Goal: Information Seeking & Learning: Compare options

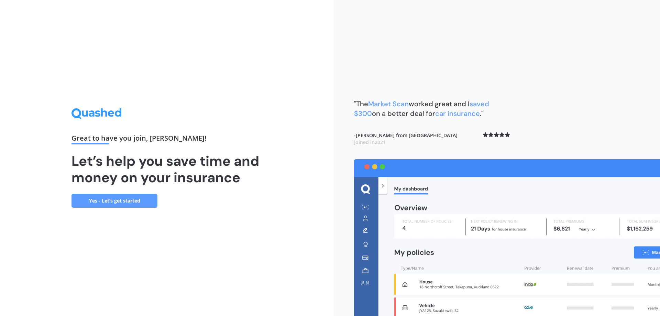
click at [89, 200] on link "Yes - Let’s get started" at bounding box center [115, 201] width 86 height 14
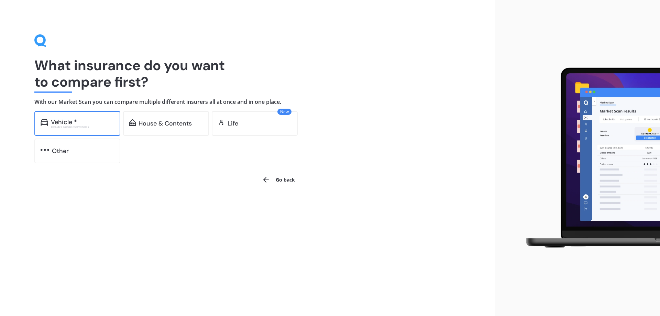
click at [99, 124] on div "Vehicle *" at bounding box center [82, 122] width 63 height 7
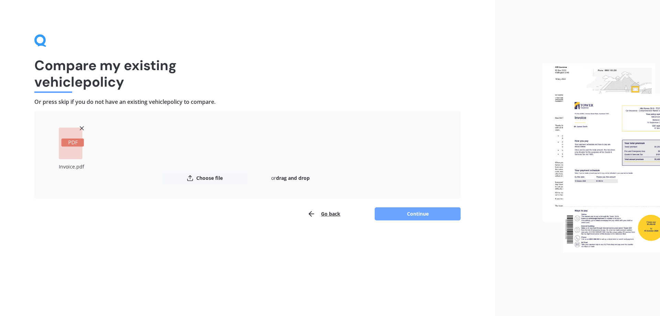
click at [421, 214] on button "Continue" at bounding box center [418, 213] width 86 height 13
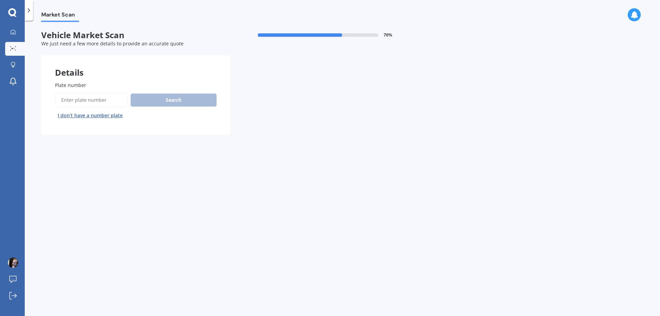
click at [93, 98] on input "Plate number" at bounding box center [91, 100] width 73 height 14
type input "pha946"
click at [161, 99] on button "Search" at bounding box center [174, 100] width 86 height 13
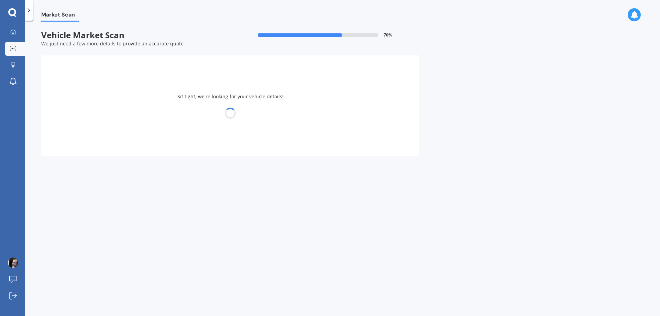
select select "HAVAL"
select select "JOLION"
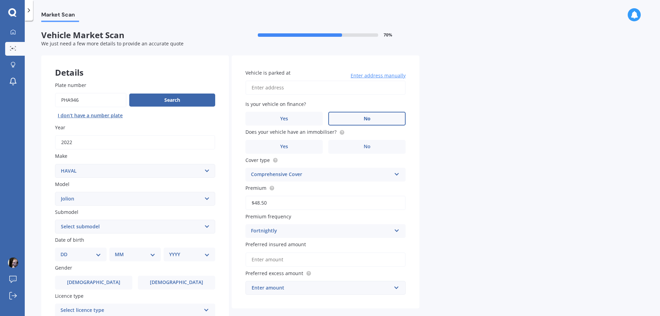
click at [388, 123] on label "No" at bounding box center [366, 119] width 77 height 14
click at [0, 0] on input "No" at bounding box center [0, 0] width 0 height 0
click at [373, 144] on label "No" at bounding box center [366, 147] width 77 height 14
click at [0, 0] on input "No" at bounding box center [0, 0] width 0 height 0
click at [389, 177] on div "Comprehensive Cover" at bounding box center [321, 175] width 140 height 8
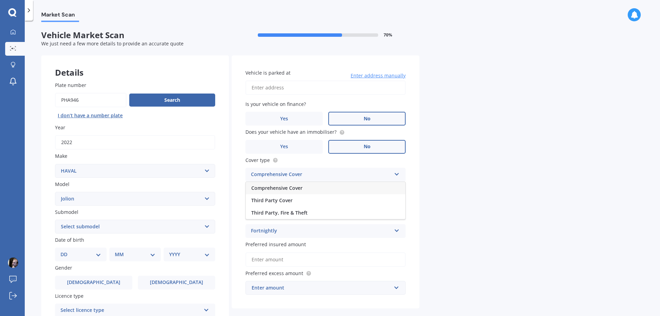
click at [389, 177] on div "Comprehensive Cover" at bounding box center [321, 175] width 140 height 8
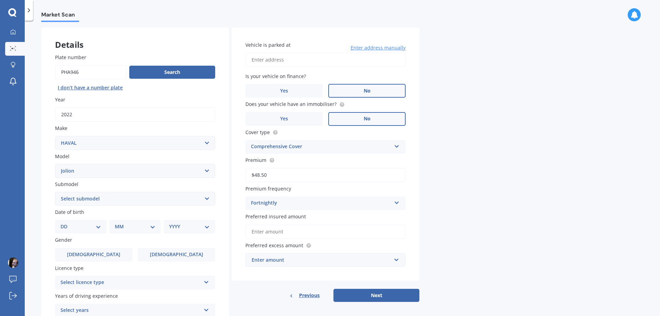
scroll to position [69, 0]
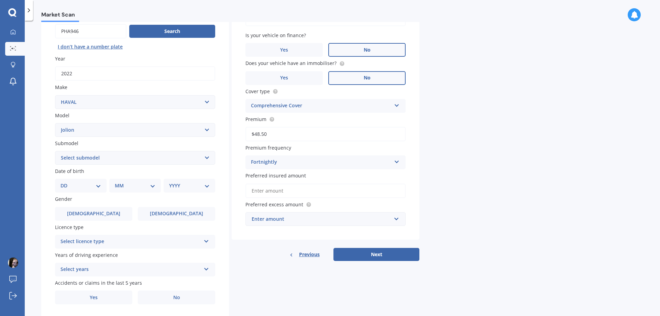
click at [272, 189] on input "Preferred insured amount" at bounding box center [326, 191] width 160 height 14
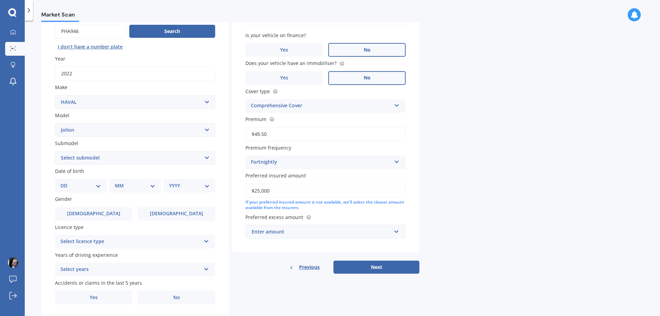
type input "$25,000"
click at [400, 233] on input "text" at bounding box center [323, 231] width 154 height 13
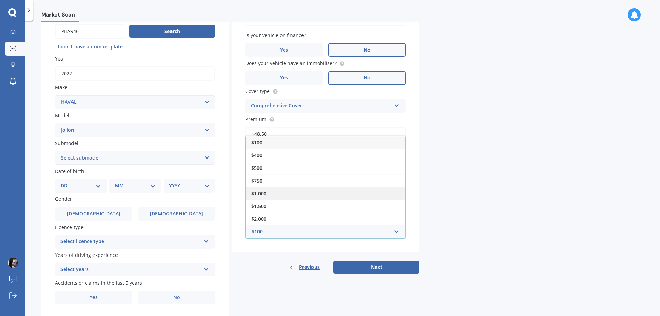
click at [298, 198] on div "$1,000" at bounding box center [326, 193] width 160 height 13
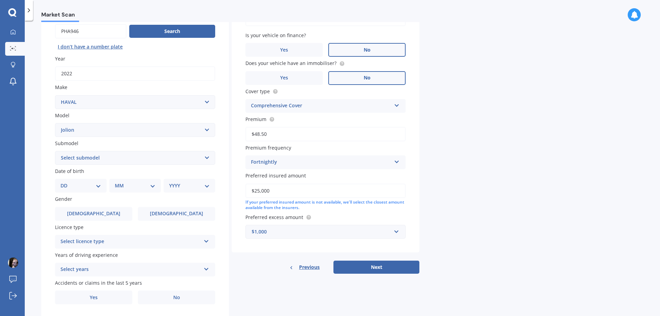
click at [454, 195] on div "Market Scan Vehicle Market Scan 70 % We just need a few more details to provide…" at bounding box center [343, 169] width 636 height 295
click at [196, 158] on select "Select submodel Lux 1.5 Premium 1.5 Ultra 1.5" at bounding box center [135, 158] width 160 height 14
select select "ULTRA 1.5"
click at [55, 151] on select "Select submodel Lux 1.5 Premium 1.5 Ultra 1.5" at bounding box center [135, 158] width 160 height 14
click at [85, 187] on select "DD 01 02 03 04 05 06 07 08 09 10 11 12 13 14 15 16 17 18 19 20 21 22 23 24 25 2…" at bounding box center [81, 186] width 41 height 8
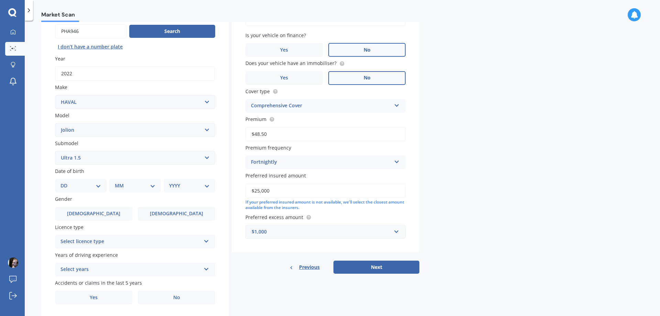
select select "16"
click at [66, 182] on select "DD 01 02 03 04 05 06 07 08 09 10 11 12 13 14 15 16 17 18 19 20 21 22 23 24 25 2…" at bounding box center [81, 186] width 41 height 8
click at [128, 187] on select "MM 01 02 03 04 05 06 07 08 09 10 11 12" at bounding box center [137, 186] width 38 height 8
select select "11"
click at [118, 182] on select "MM 01 02 03 04 05 06 07 08 09 10 11 12" at bounding box center [137, 186] width 38 height 8
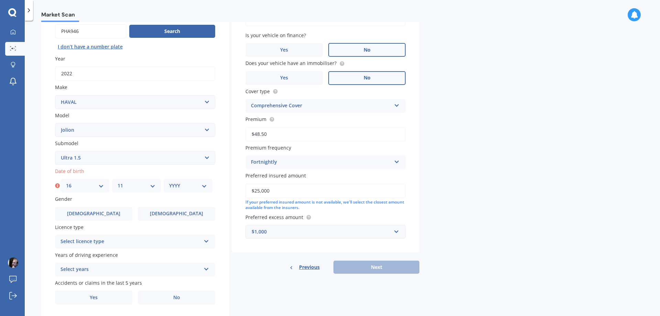
click at [201, 186] on select "YYYY 2025 2024 2023 2022 2021 2020 2019 2018 2017 2016 2015 2014 2013 2012 2011…" at bounding box center [188, 186] width 38 height 8
select select "1986"
click at [169, 182] on select "YYYY 2025 2024 2023 2022 2021 2020 2019 2018 2017 2016 2015 2014 2013 2012 2011…" at bounding box center [188, 186] width 38 height 8
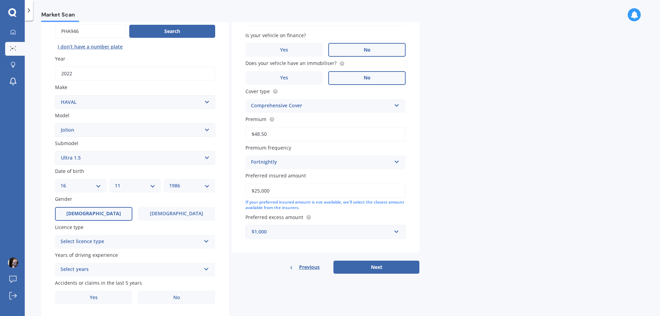
click at [108, 217] on label "[DEMOGRAPHIC_DATA]" at bounding box center [93, 214] width 77 height 14
click at [0, 0] on input "[DEMOGRAPHIC_DATA]" at bounding box center [0, 0] width 0 height 0
click at [108, 240] on div "Select licence type" at bounding box center [131, 242] width 140 height 8
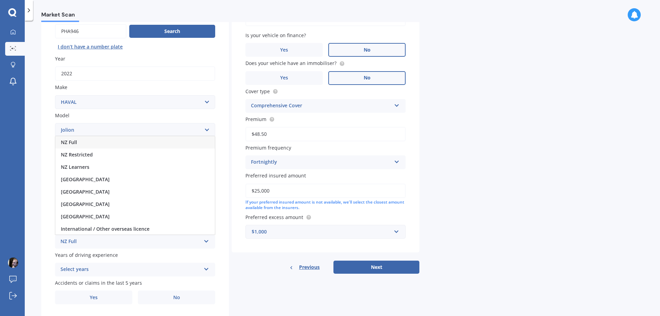
click at [106, 241] on div "NZ Full" at bounding box center [131, 242] width 140 height 8
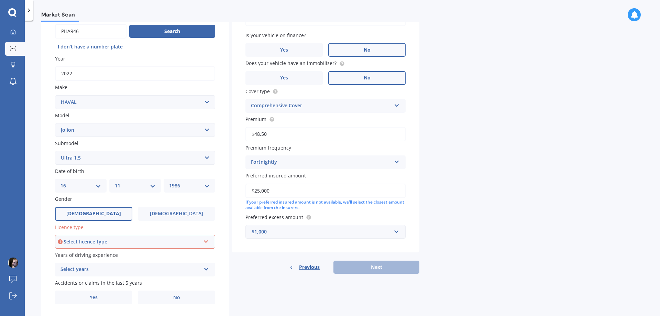
click at [106, 241] on div "Select licence type" at bounding box center [132, 242] width 137 height 8
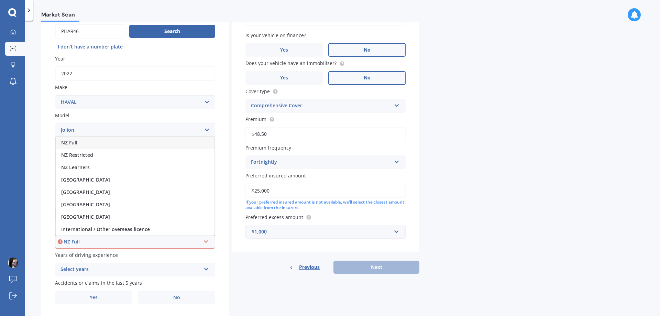
click at [105, 146] on div "NZ Full" at bounding box center [135, 143] width 159 height 12
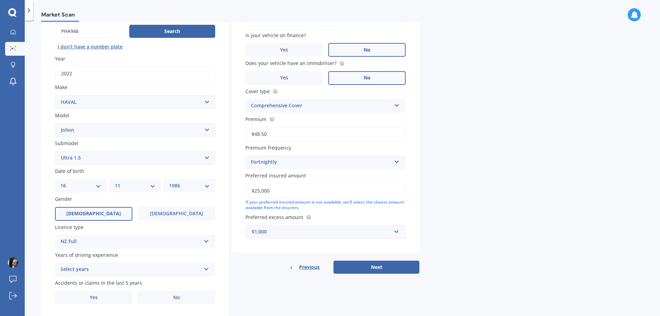
click at [122, 267] on div "Select years" at bounding box center [131, 270] width 140 height 8
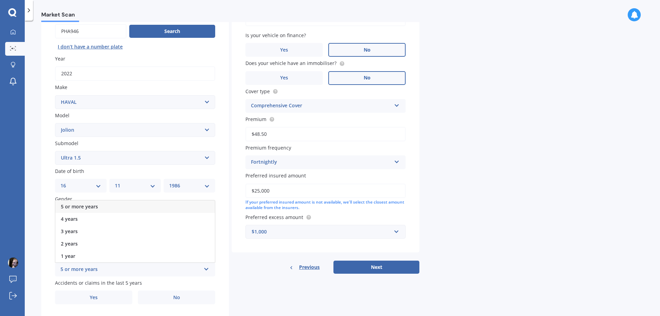
click at [122, 267] on div "5 or more years" at bounding box center [131, 270] width 140 height 8
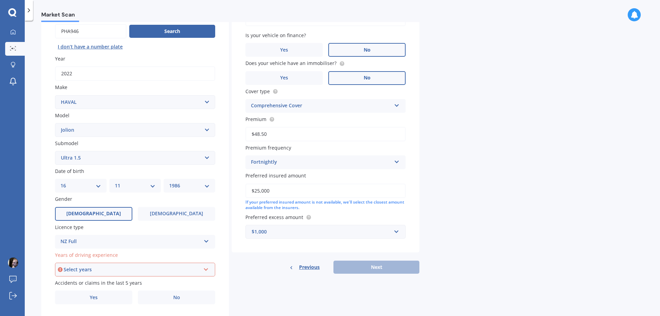
click at [122, 267] on div "Select years" at bounding box center [132, 270] width 137 height 8
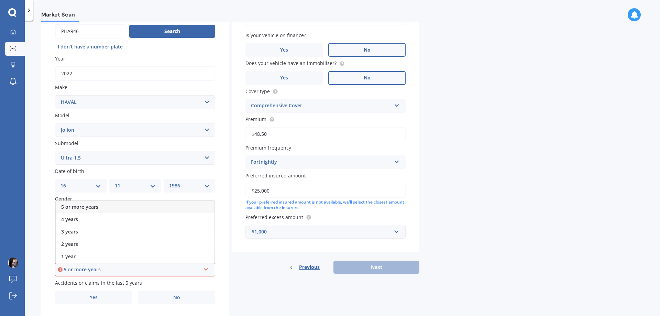
click at [129, 207] on div "5 or more years" at bounding box center [135, 207] width 159 height 12
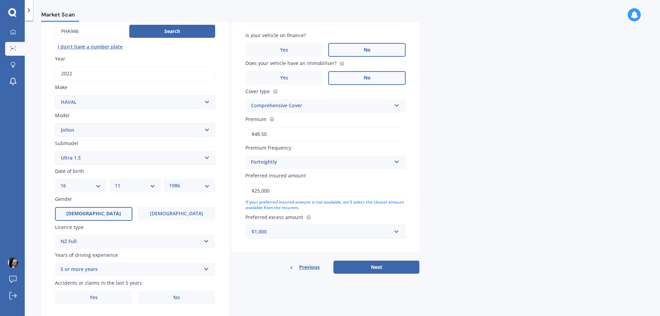
scroll to position [89, 0]
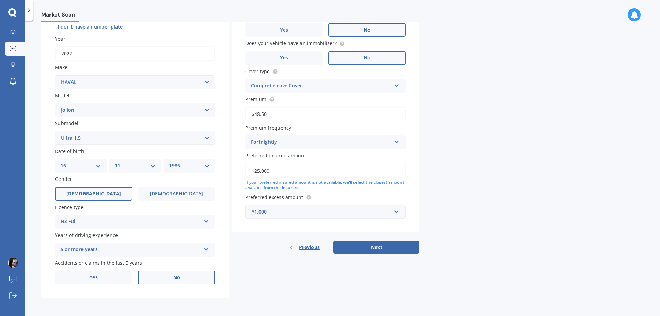
click at [146, 274] on label "No" at bounding box center [176, 278] width 77 height 14
click at [0, 0] on input "No" at bounding box center [0, 0] width 0 height 0
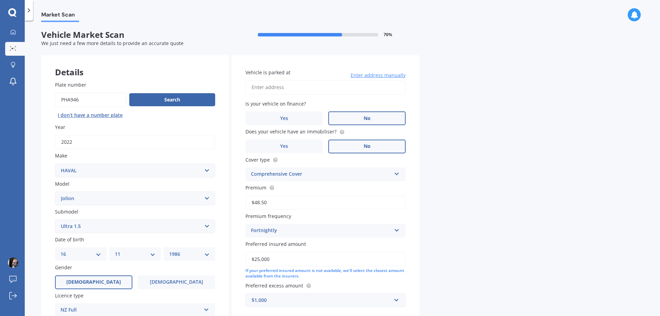
scroll to position [0, 0]
click at [259, 88] on input "Vehicle is parked at" at bounding box center [326, 87] width 160 height 14
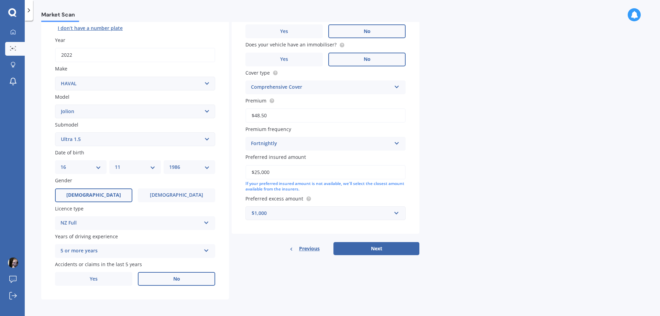
scroll to position [89, 0]
click at [370, 246] on button "Next" at bounding box center [377, 247] width 86 height 13
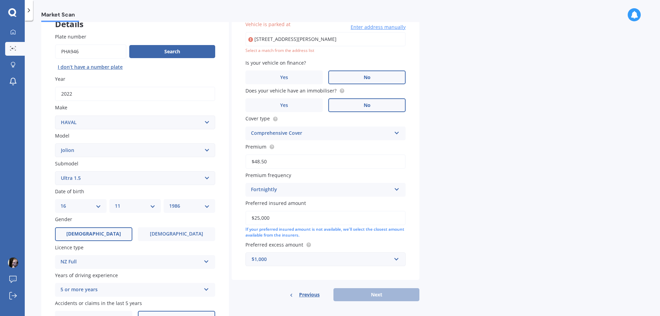
scroll to position [47, 0]
drag, startPoint x: 376, startPoint y: 41, endPoint x: 228, endPoint y: 32, distance: 148.2
click at [228, 32] on div "Details Plate number Search I don’t have a number plate Year [DATE] Make Select…" at bounding box center [230, 174] width 378 height 332
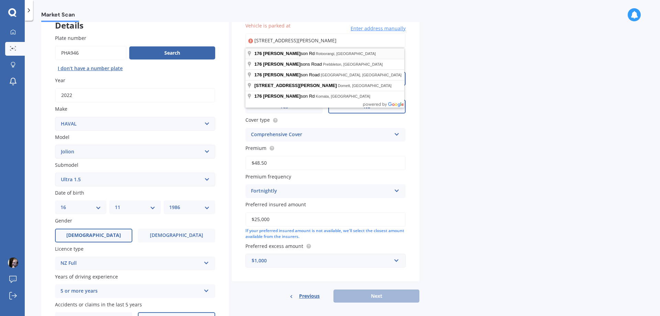
type input "[STREET_ADDRESS][PERSON_NAME]"
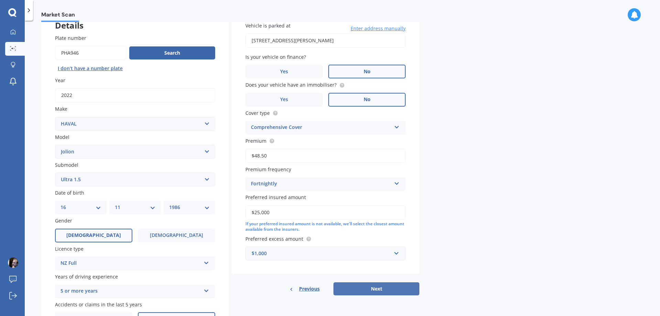
click at [380, 288] on button "Next" at bounding box center [377, 288] width 86 height 13
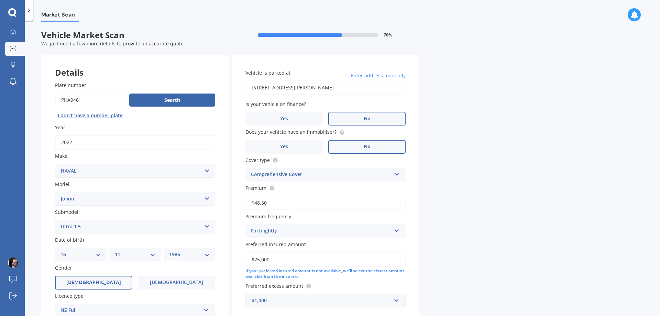
select select "16"
select select "11"
select select "1986"
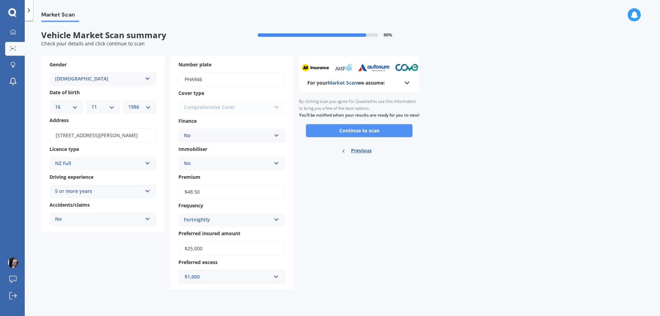
click at [382, 137] on button "Continue to scan" at bounding box center [359, 130] width 107 height 13
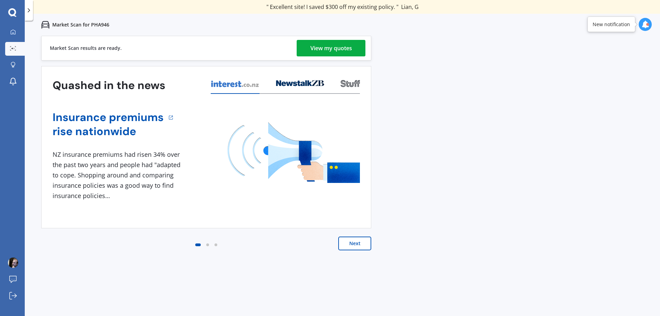
click at [316, 50] on div "View my quotes" at bounding box center [332, 48] width 42 height 17
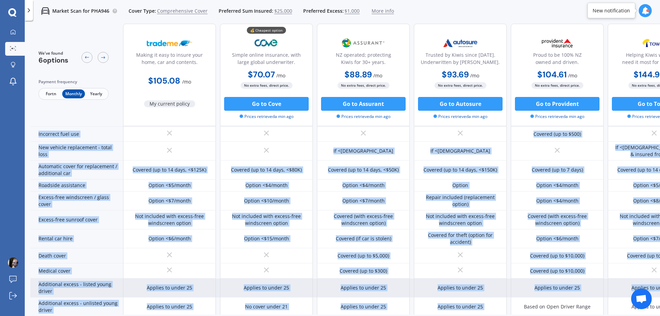
scroll to position [206, 0]
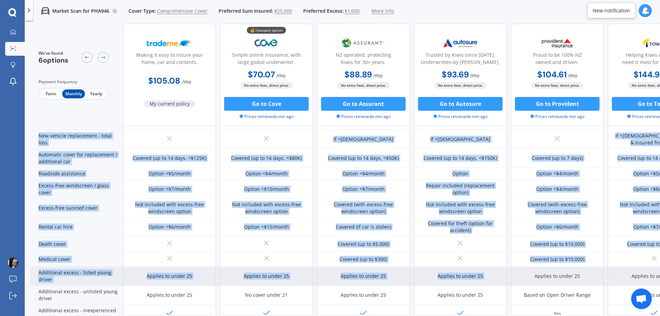
drag, startPoint x: 461, startPoint y: 310, endPoint x: 516, endPoint y: 281, distance: 62.0
click at [516, 281] on div "Sum insured (incl. GST) $25,000 $25,000 $25,000 $25,000 $25,000 $25,000 Excess …" at bounding box center [365, 139] width 671 height 429
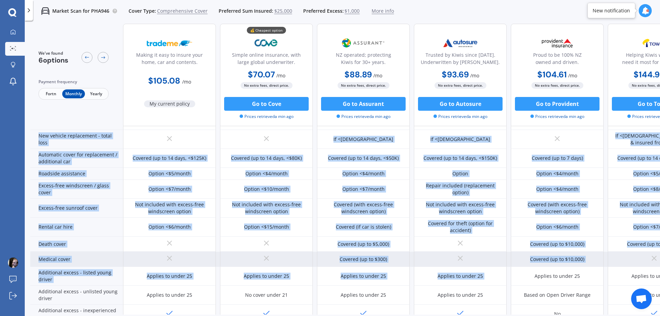
click at [509, 258] on div "Covered (up to $300) Covered (up to $10,000)" at bounding box center [412, 259] width 578 height 15
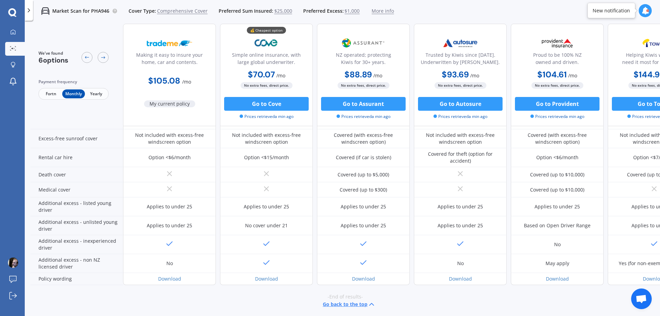
scroll to position [282, 0]
click at [179, 9] on span "Comprehensive Cover" at bounding box center [182, 11] width 51 height 7
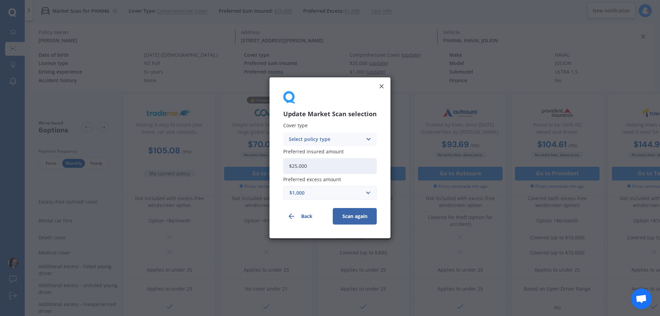
click at [368, 138] on icon at bounding box center [369, 140] width 6 height 8
click at [324, 164] on span "Third Party, Fire & Theft" at bounding box center [317, 165] width 56 height 5
click at [351, 219] on button "Scan again" at bounding box center [355, 216] width 44 height 17
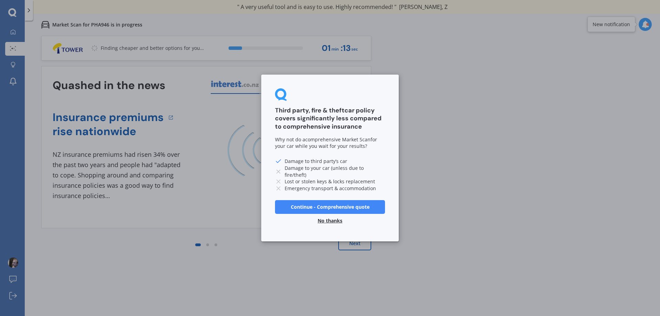
click at [313, 204] on button "Continue - Comprehensive quote" at bounding box center [330, 207] width 110 height 14
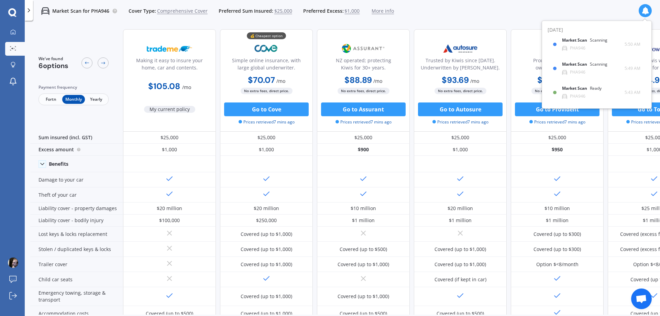
click at [181, 10] on span "Comprehensive Cover" at bounding box center [182, 11] width 51 height 7
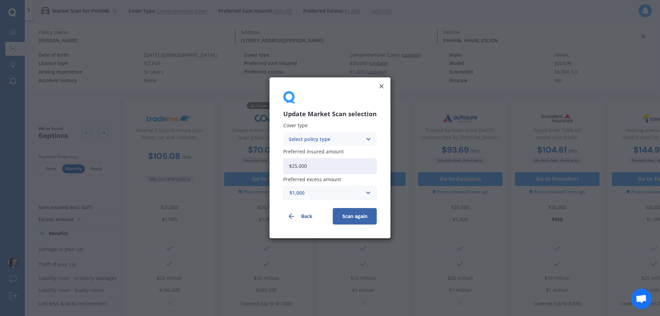
click at [331, 142] on div "Select policy type" at bounding box center [326, 140] width 74 height 8
click at [330, 160] on div "Third Party, Fire & Theft" at bounding box center [330, 165] width 93 height 12
click at [350, 213] on button "Scan again" at bounding box center [355, 216] width 44 height 17
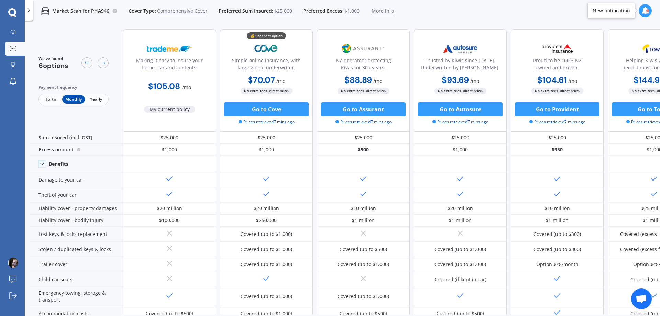
click at [195, 10] on span "Comprehensive Cover" at bounding box center [182, 11] width 51 height 7
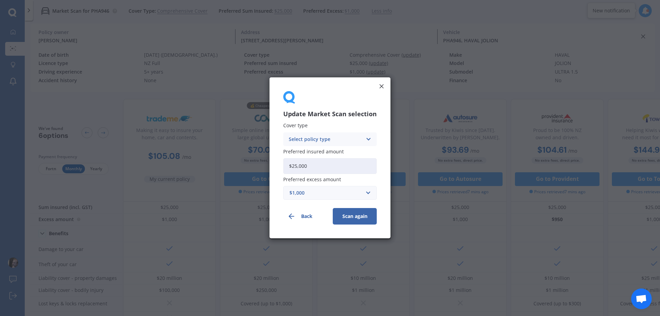
click at [331, 136] on div "Select policy type" at bounding box center [326, 140] width 74 height 8
click at [333, 165] on span "Third Party, Fire & Theft" at bounding box center [317, 165] width 56 height 5
click at [350, 215] on button "Scan again" at bounding box center [355, 216] width 44 height 17
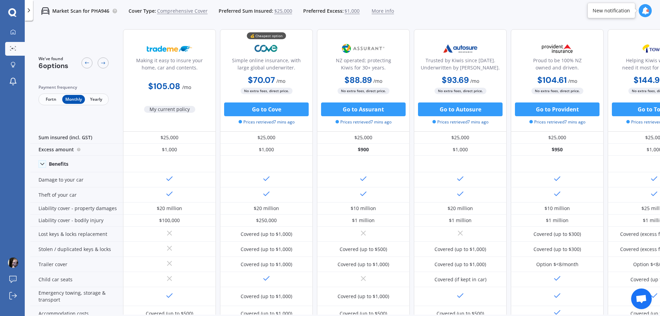
click at [32, 10] on div at bounding box center [29, 10] width 8 height 21
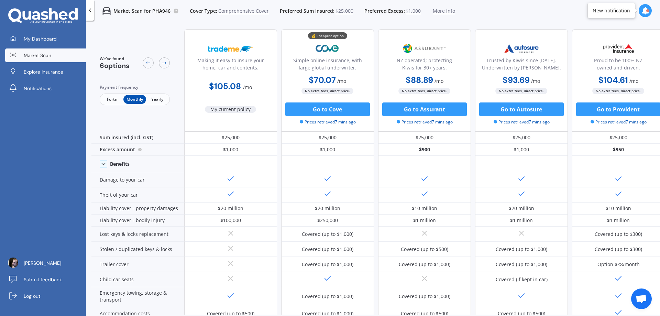
click at [87, 13] on icon at bounding box center [90, 10] width 7 height 7
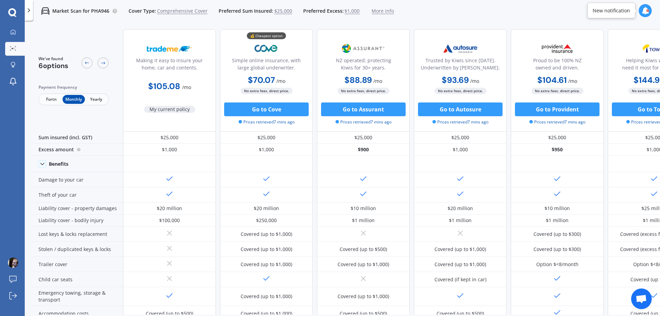
click at [179, 13] on span "Comprehensive Cover" at bounding box center [182, 11] width 51 height 7
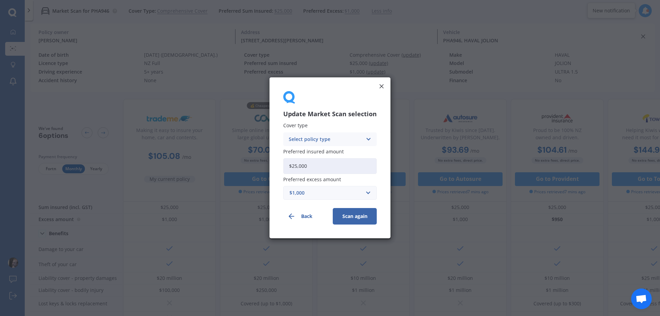
click at [364, 137] on div "Select policy type Comprehensive Third Party, Fire & Theft Third Party" at bounding box center [330, 139] width 94 height 14
click at [321, 164] on span "Third Party, Fire & Theft" at bounding box center [317, 165] width 56 height 5
click at [349, 211] on button "Scan again" at bounding box center [355, 216] width 44 height 17
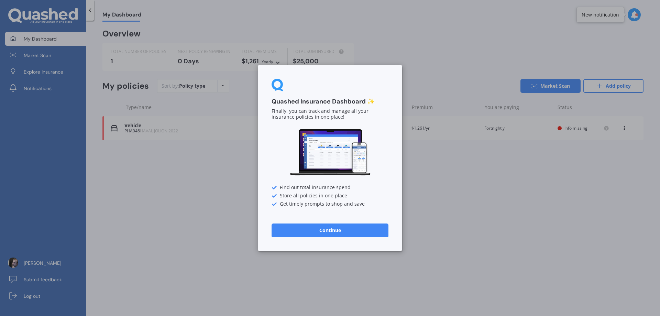
click at [297, 226] on button "Continue" at bounding box center [330, 231] width 117 height 14
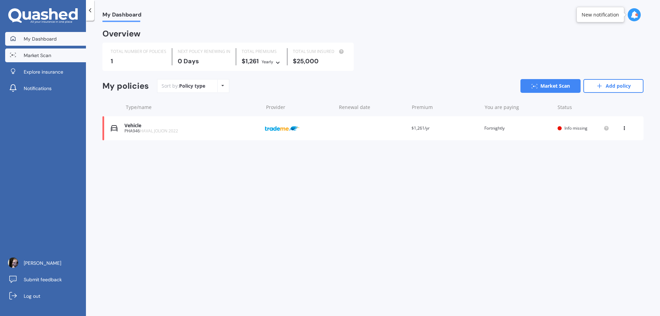
click at [52, 57] on link "Market Scan" at bounding box center [45, 56] width 81 height 14
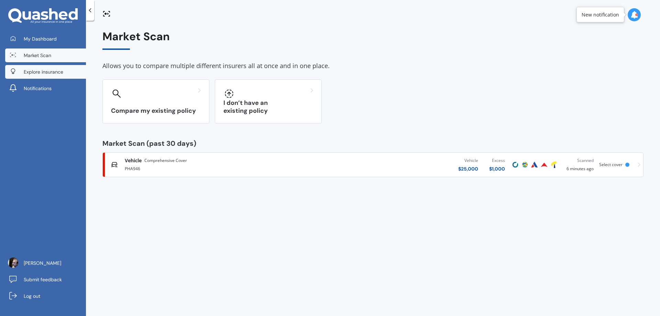
click at [68, 72] on link "Explore insurance" at bounding box center [45, 72] width 81 height 14
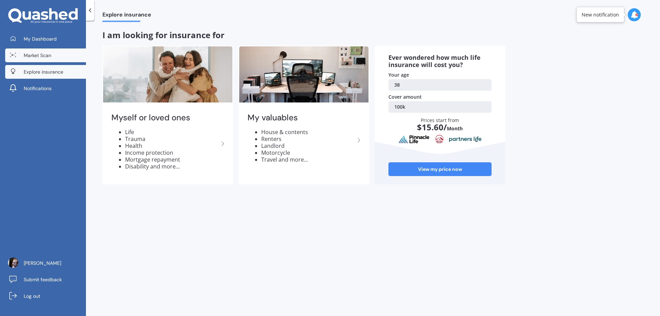
click at [43, 54] on span "Market Scan" at bounding box center [38, 55] width 28 height 7
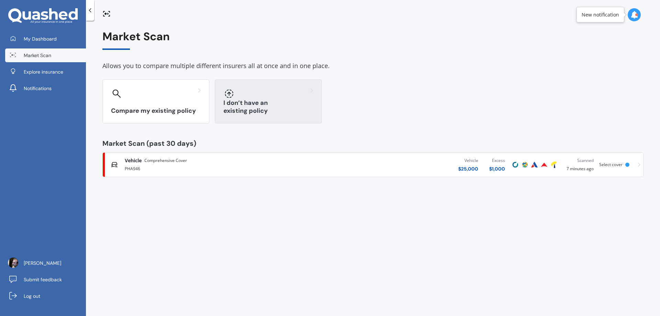
click at [307, 105] on div "I don’t have an existing policy" at bounding box center [268, 101] width 107 height 44
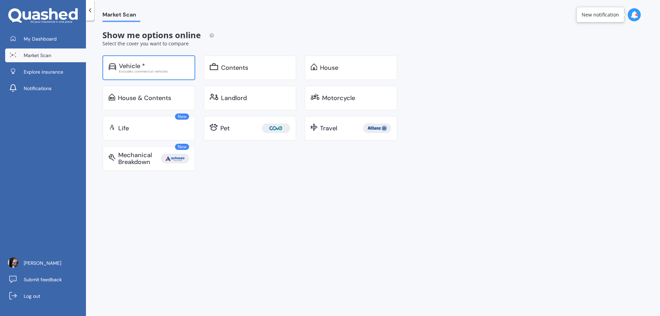
click at [166, 69] on div "Excludes commercial vehicles" at bounding box center [154, 70] width 70 height 3
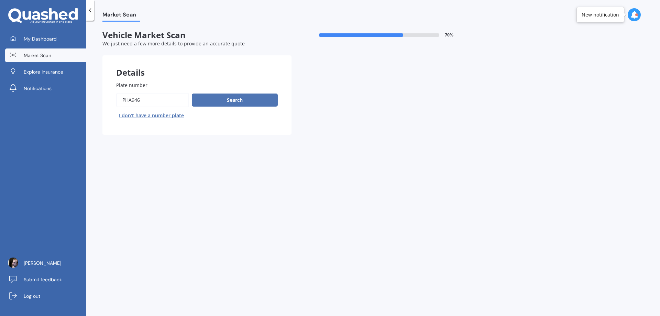
click at [217, 96] on button "Search" at bounding box center [235, 100] width 86 height 13
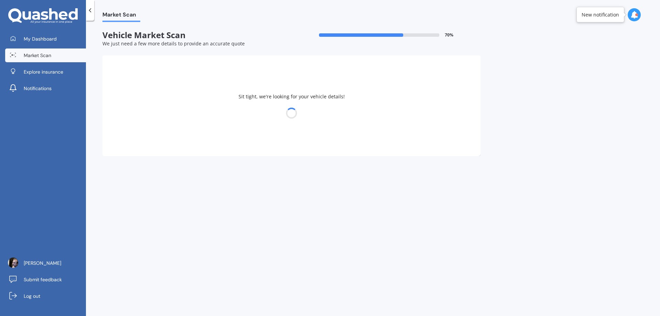
select select "HAVAL"
select select "JOLION"
select select "16"
select select "11"
select select "1986"
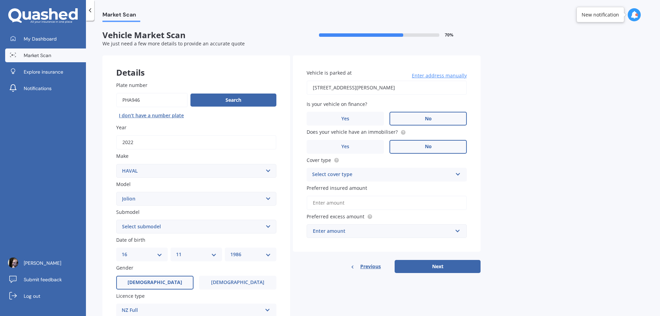
click at [195, 226] on select "Select submodel Lux 1.5 Premium 1.5 Ultra 1.5" at bounding box center [196, 227] width 160 height 14
select select "ULTRA 1.5"
click at [116, 220] on select "Select submodel Lux 1.5 Premium 1.5 Ultra 1.5" at bounding box center [196, 227] width 160 height 14
click at [369, 179] on div "Select cover type Comprehensive Third Party, Fire & Theft Third Party" at bounding box center [387, 175] width 160 height 14
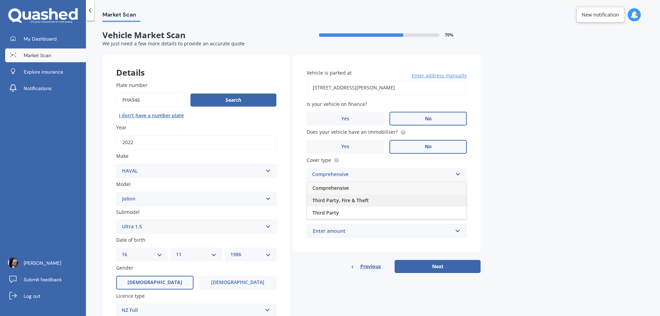
click at [343, 201] on span "Third Party, Fire & Theft" at bounding box center [341, 200] width 56 height 7
click at [349, 203] on input "Preferred insured amount" at bounding box center [387, 203] width 160 height 14
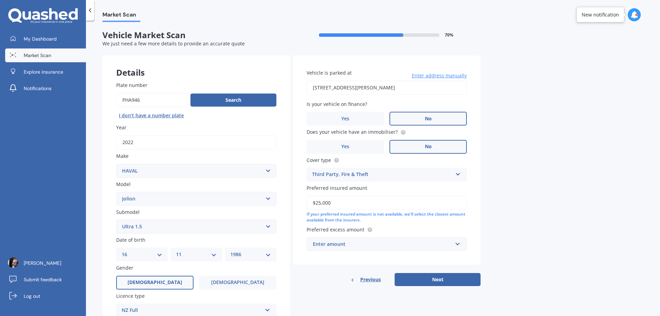
type input "$25,000"
click at [516, 200] on div "Market Scan Vehicle Market Scan 70 % We just need a few more details to provide…" at bounding box center [373, 169] width 574 height 295
click at [385, 248] on input "text" at bounding box center [385, 244] width 154 height 13
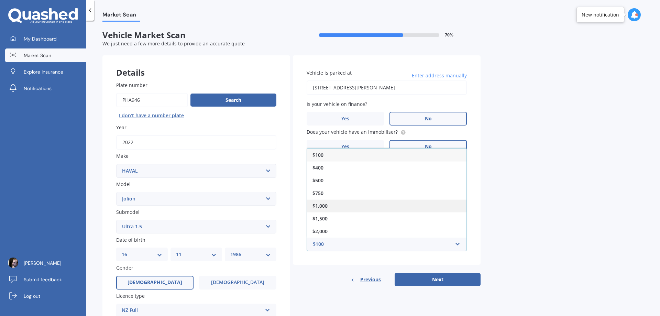
click at [353, 200] on div "$1,000" at bounding box center [387, 206] width 160 height 13
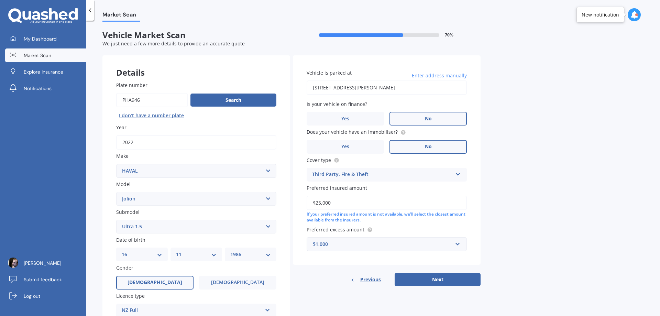
click at [550, 218] on div "Market Scan Vehicle Market Scan 70 % We just need a few more details to provide…" at bounding box center [373, 169] width 574 height 295
click at [431, 276] on button "Next" at bounding box center [438, 279] width 86 height 13
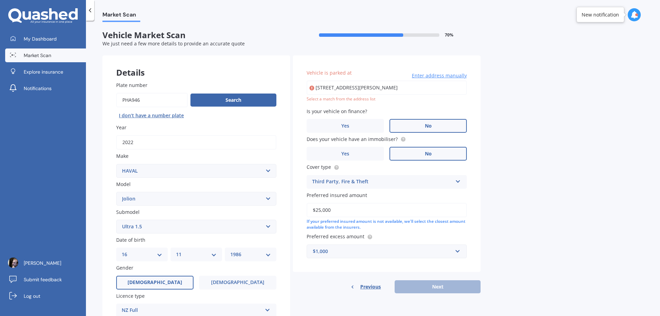
click at [532, 133] on div "Market Scan Vehicle Market Scan 70 % We just need a few more details to provide…" at bounding box center [373, 169] width 574 height 295
drag, startPoint x: 436, startPoint y: 87, endPoint x: 353, endPoint y: 86, distance: 82.9
click at [353, 86] on input "[STREET_ADDRESS][PERSON_NAME]" at bounding box center [387, 87] width 160 height 14
type input "[STREET_ADDRESS][PERSON_NAME]"
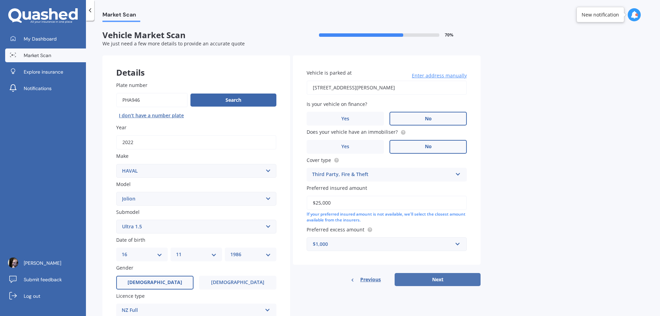
click at [438, 280] on button "Next" at bounding box center [438, 279] width 86 height 13
select select "16"
select select "11"
select select "1986"
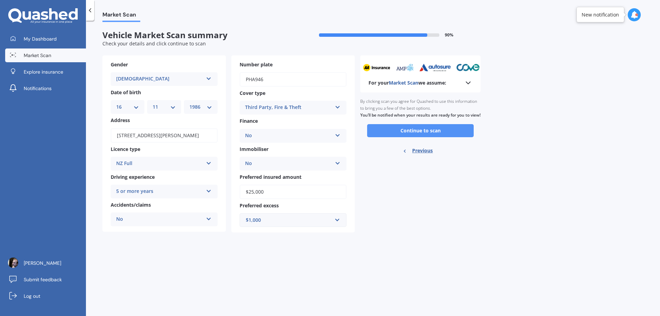
click at [415, 137] on button "Continue to scan" at bounding box center [420, 130] width 107 height 13
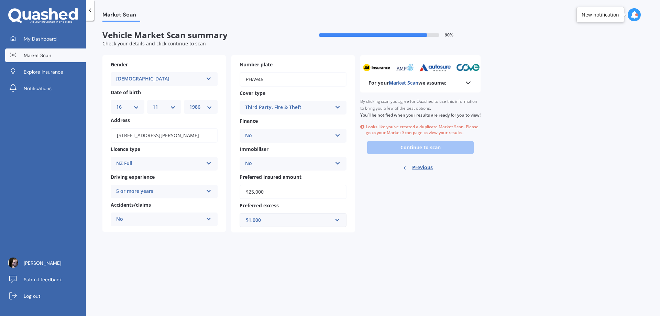
click at [423, 153] on div "Ready to go By clicking scan you agree for Quashed to use this information to b…" at bounding box center [420, 136] width 120 height 86
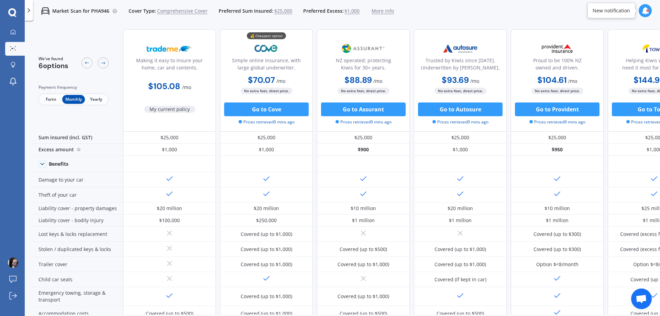
click at [190, 11] on span "Comprehensive Cover" at bounding box center [182, 11] width 51 height 7
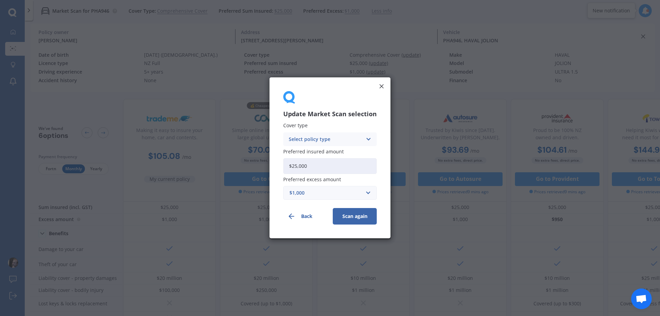
click at [339, 146] on div "Select policy type Comprehensive Third Party, Fire & Theft Third Party" at bounding box center [330, 139] width 94 height 14
click at [325, 163] on span "Third Party, Fire & Theft" at bounding box center [317, 165] width 56 height 5
click at [358, 217] on button "Scan again" at bounding box center [355, 216] width 44 height 17
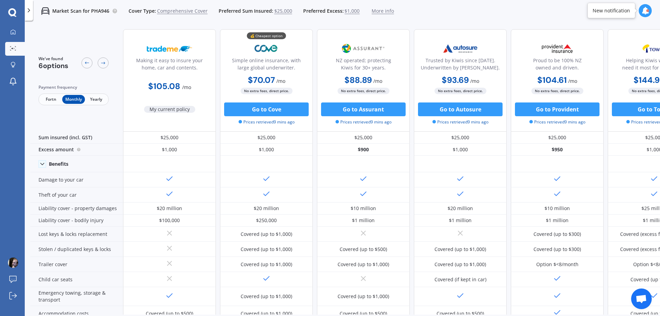
click at [193, 12] on span "Comprehensive Cover" at bounding box center [182, 11] width 51 height 7
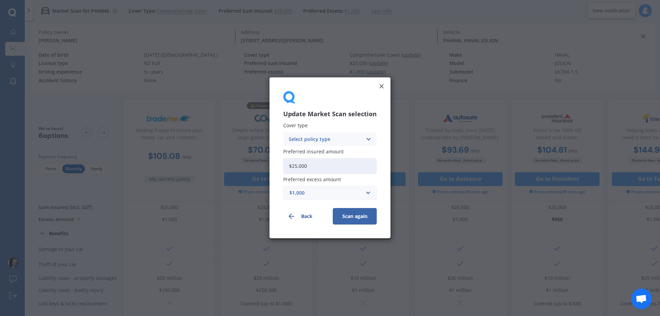
click at [521, 10] on div "Update Market Scan selection Cover type Select policy type Comprehensive Third …" at bounding box center [330, 158] width 660 height 316
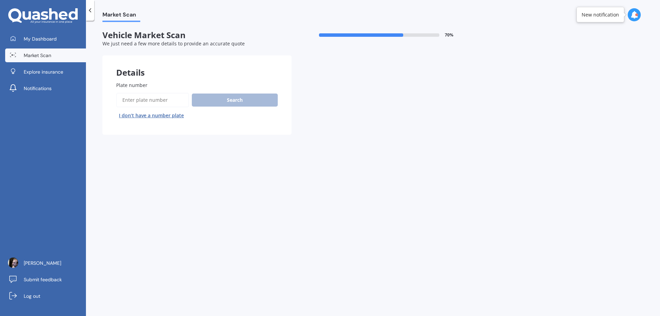
click at [132, 97] on input "Plate number" at bounding box center [152, 100] width 73 height 14
type input "PHA946"
click at [221, 96] on button "Search" at bounding box center [235, 100] width 86 height 13
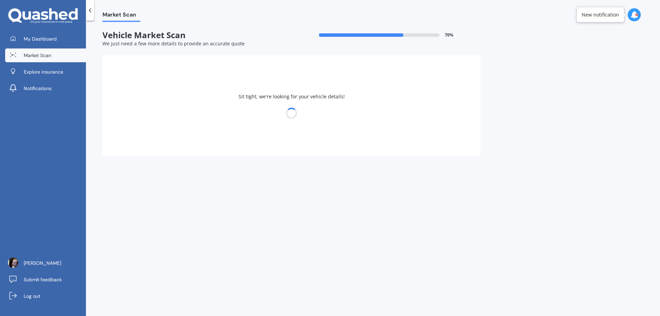
select select "HAVAL"
select select "JOLION"
select select "16"
select select "11"
select select "1986"
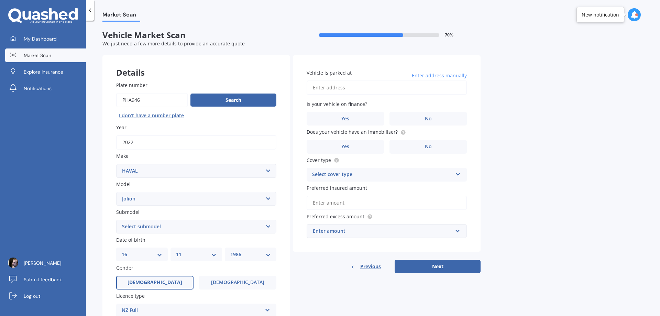
click at [391, 170] on div "Select cover type Comprehensive Third Party, Fire & Theft Third Party" at bounding box center [387, 175] width 160 height 14
click at [343, 203] on span "Third Party, Fire & Theft" at bounding box center [341, 200] width 56 height 7
click at [380, 201] on input "Preferred insured amount" at bounding box center [387, 203] width 160 height 14
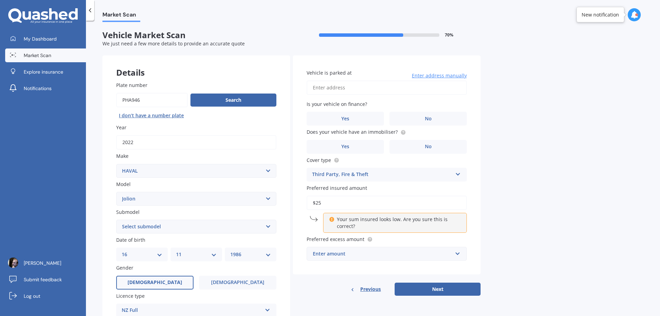
type input "$25,000"
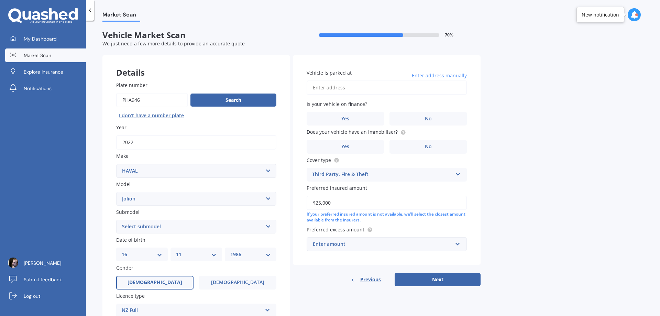
click at [364, 243] on div "Enter amount" at bounding box center [383, 244] width 140 height 8
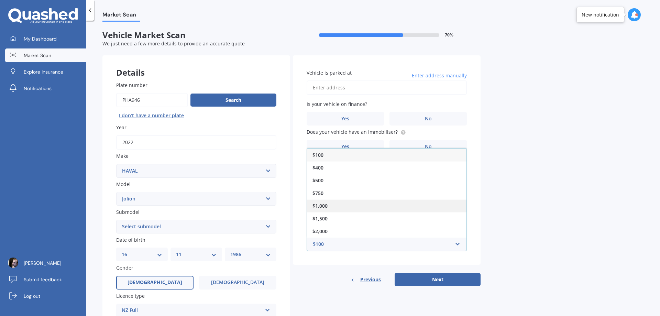
click at [353, 209] on div "$1,000" at bounding box center [387, 206] width 160 height 13
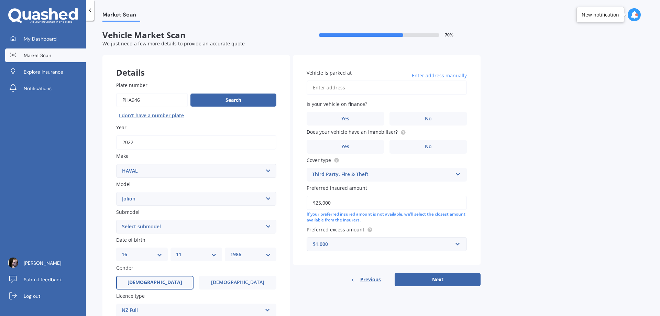
click at [529, 213] on div "Market Scan Vehicle Market Scan 70 % We just need a few more details to provide…" at bounding box center [373, 169] width 574 height 295
click at [197, 222] on select "Select submodel Lux 1.5 Premium 1.5 Ultra 1.5" at bounding box center [196, 227] width 160 height 14
select select "ULTRA 1.5"
click at [116, 220] on select "Select submodel Lux 1.5 Premium 1.5 Ultra 1.5" at bounding box center [196, 227] width 160 height 14
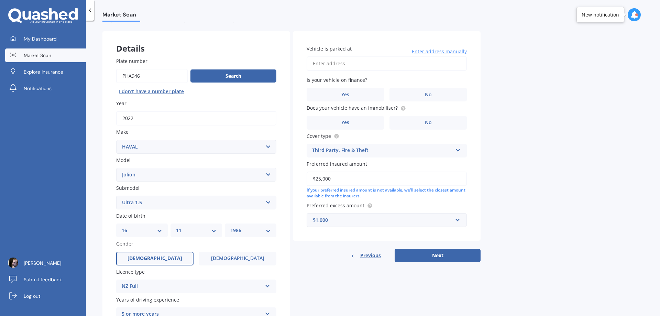
scroll to position [34, 0]
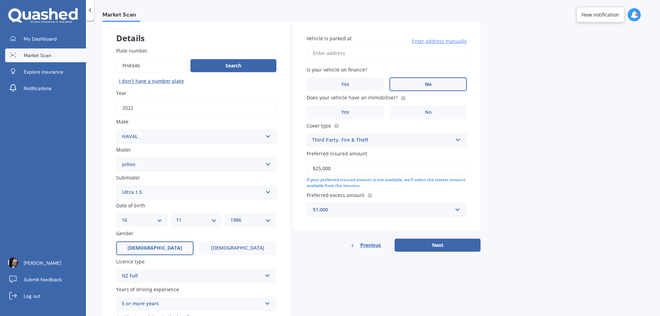
click at [407, 85] on label "No" at bounding box center [428, 84] width 77 height 14
click at [0, 0] on input "No" at bounding box center [0, 0] width 0 height 0
click at [424, 113] on label "No" at bounding box center [428, 113] width 77 height 14
click at [0, 0] on input "No" at bounding box center [0, 0] width 0 height 0
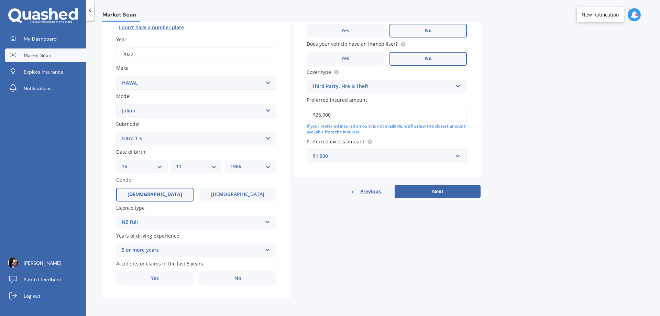
scroll to position [89, 0]
click at [232, 274] on label "No" at bounding box center [237, 278] width 77 height 14
click at [0, 0] on input "No" at bounding box center [0, 0] width 0 height 0
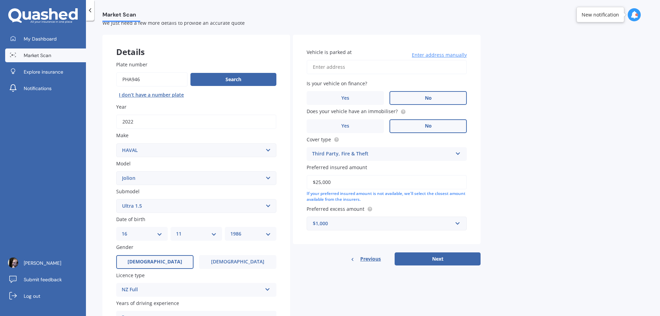
scroll to position [20, 0]
click at [420, 255] on button "Next" at bounding box center [438, 259] width 86 height 13
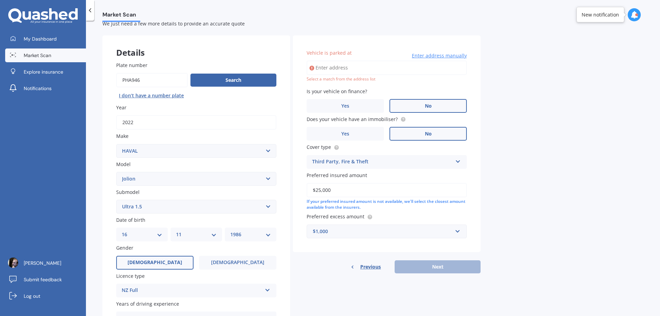
click at [384, 66] on input "Vehicle is parked at" at bounding box center [387, 68] width 160 height 14
type input "[STREET_ADDRESS][PERSON_NAME]"
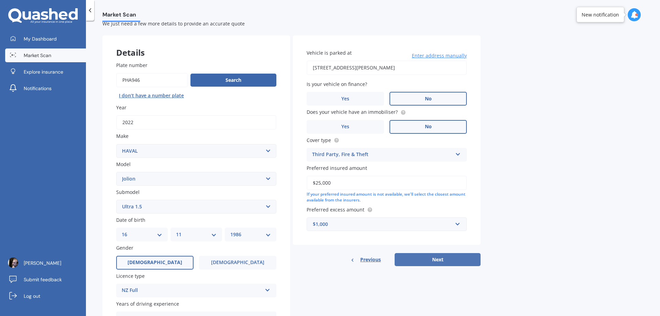
click at [473, 261] on button "Next" at bounding box center [438, 259] width 86 height 13
select select "16"
select select "11"
select select "1986"
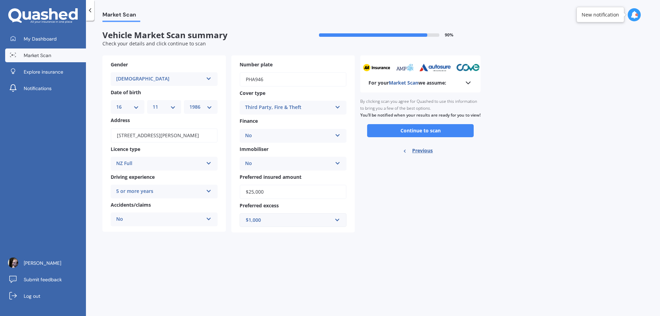
scroll to position [0, 0]
click at [415, 135] on button "Continue to scan" at bounding box center [420, 130] width 107 height 13
